Goal: Information Seeking & Learning: Compare options

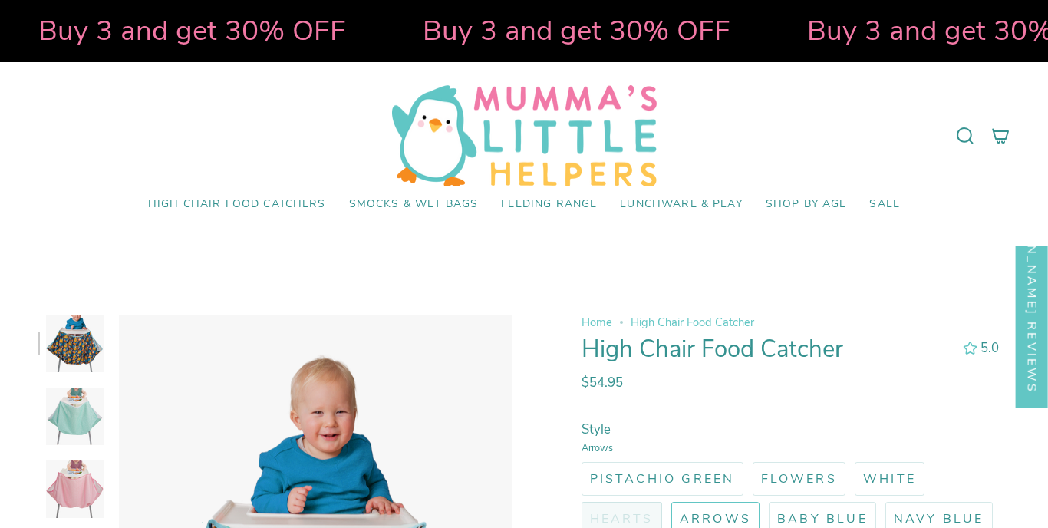
select select "pictures-first"
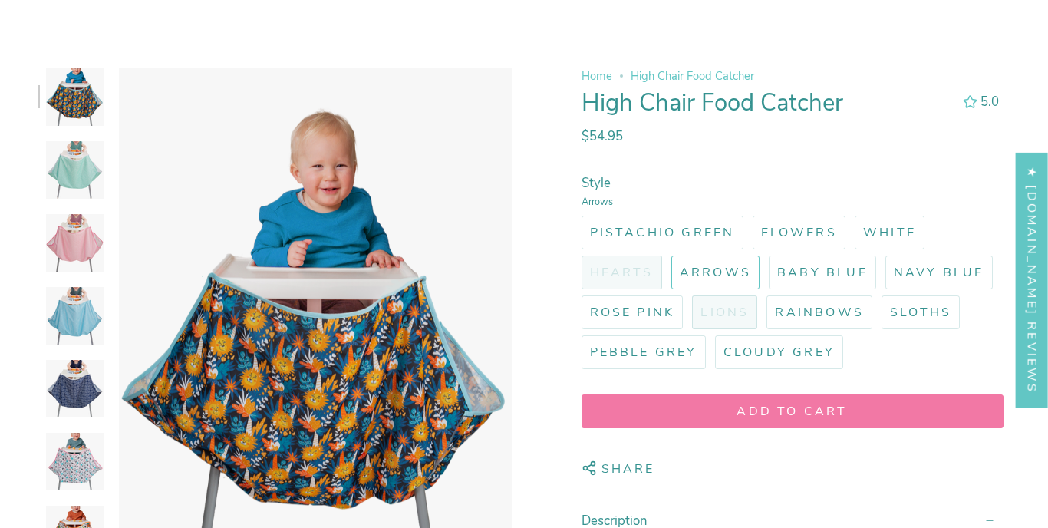
scroll to position [239, 0]
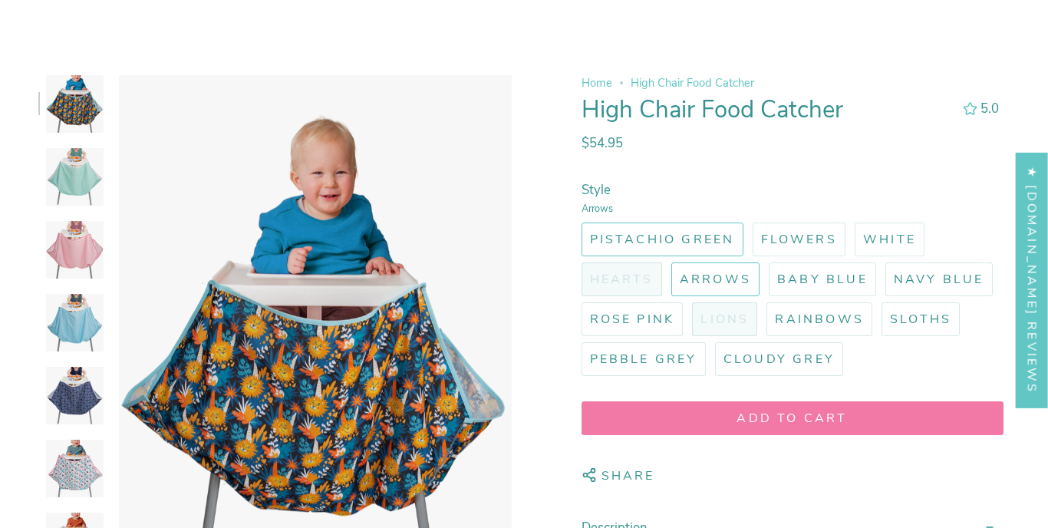
click at [677, 251] on label "Pistachio Green" at bounding box center [663, 239] width 162 height 34
click at [578, 219] on input "Pistachio Green" at bounding box center [578, 219] width 0 height 0
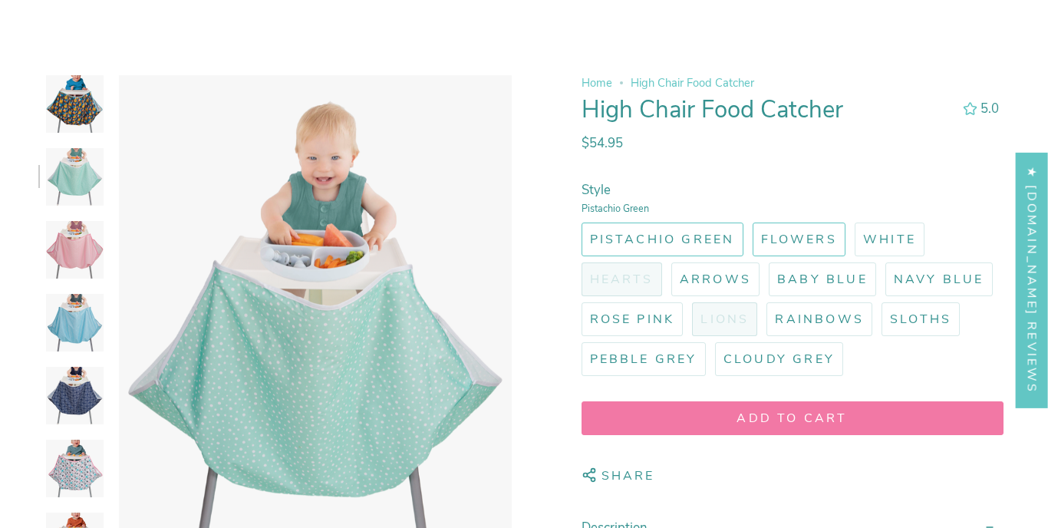
click at [790, 243] on span "Flowers" at bounding box center [799, 239] width 76 height 17
click at [750, 219] on input "Flowers" at bounding box center [750, 219] width 0 height 0
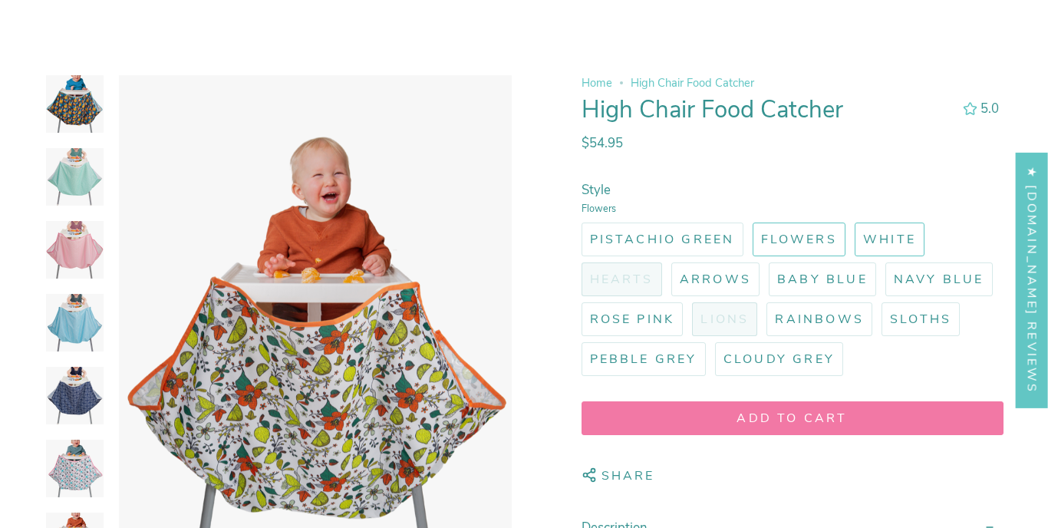
click at [889, 241] on span "White" at bounding box center [889, 239] width 53 height 17
click at [852, 219] on input "White" at bounding box center [852, 219] width 0 height 0
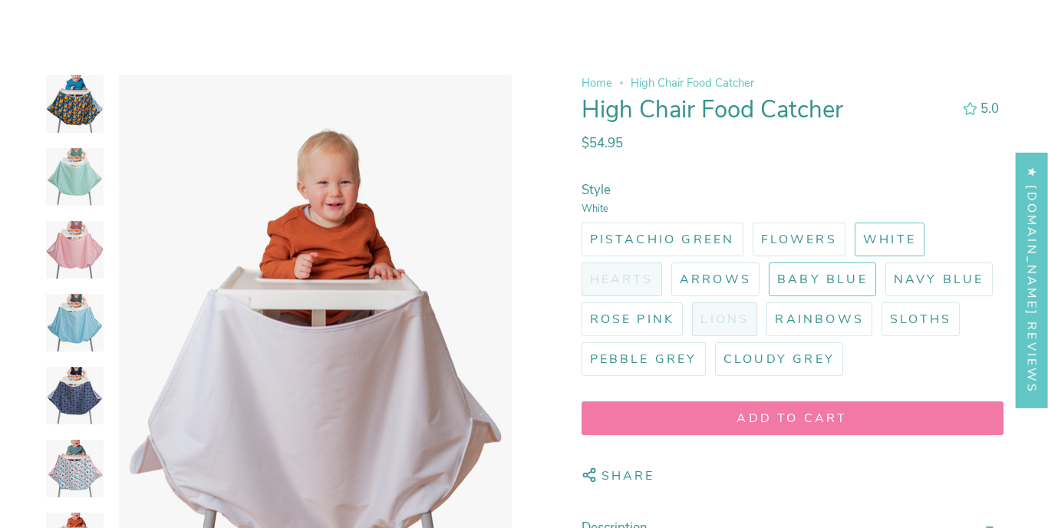
click at [845, 269] on label "Baby Blue" at bounding box center [822, 279] width 107 height 34
click at [766, 259] on input "Baby Blue" at bounding box center [766, 259] width 0 height 0
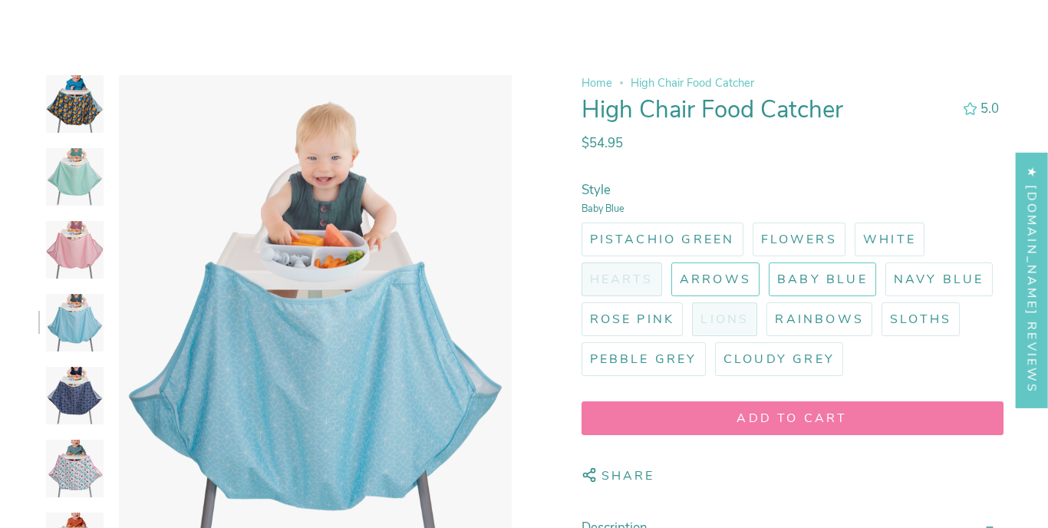
click at [757, 278] on label "Arrows" at bounding box center [715, 279] width 88 height 34
click at [668, 259] on input "Arrows" at bounding box center [668, 259] width 0 height 0
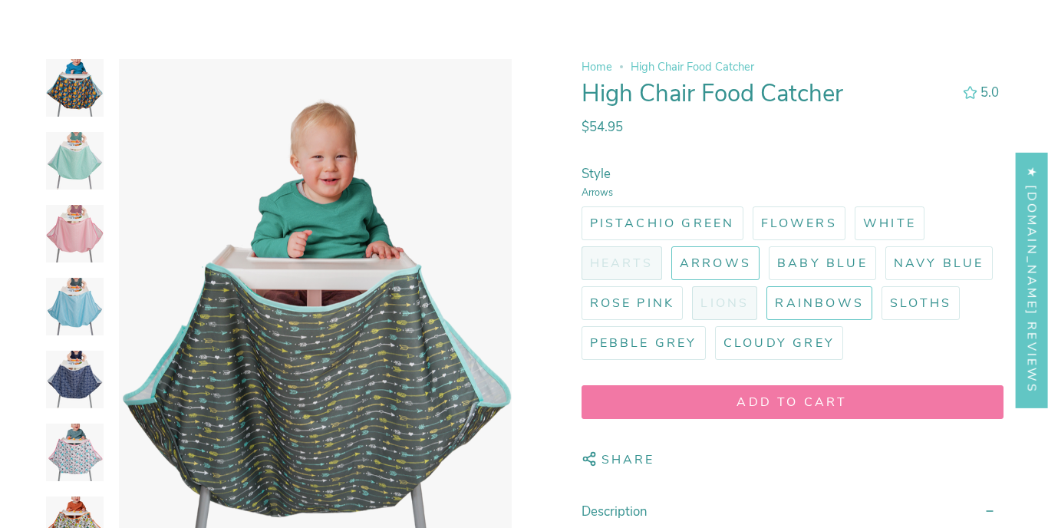
scroll to position [272, 0]
